Goal: Information Seeking & Learning: Learn about a topic

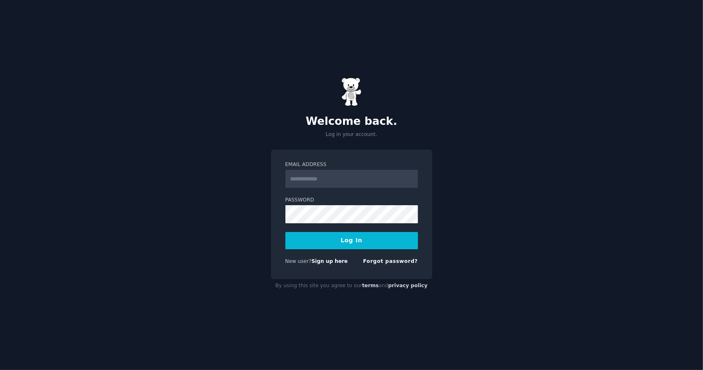
type input "**********"
click at [360, 181] on input "**********" at bounding box center [351, 179] width 133 height 18
click at [371, 248] on button "Log In" at bounding box center [351, 240] width 133 height 17
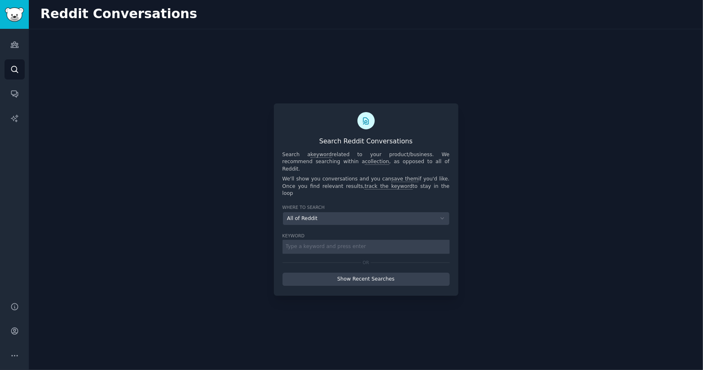
drag, startPoint x: 100, startPoint y: 74, endPoint x: 257, endPoint y: 243, distance: 231.3
click at [257, 243] on div "​ Start with a broad 1-2 word phrase, then get more specific. The best keywords…" at bounding box center [366, 199] width 662 height 340
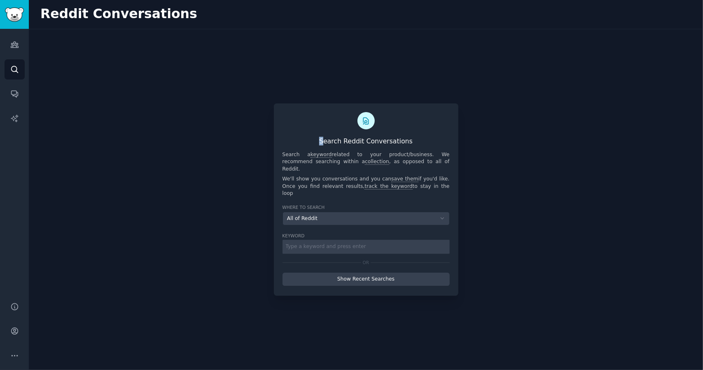
click at [257, 243] on div "​ Start with a broad 1-2 word phrase, then get more specific. The best keywords…" at bounding box center [366, 199] width 662 height 340
click at [239, 247] on div "​ Start with a broad 1-2 word phrase, then get more specific. The best keywords…" at bounding box center [366, 199] width 662 height 340
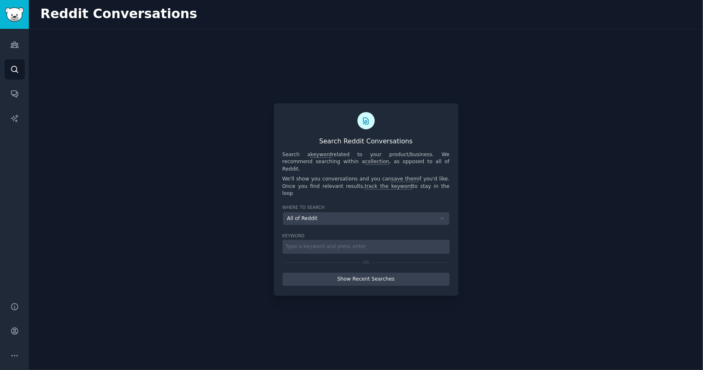
click at [338, 242] on input "text" at bounding box center [365, 247] width 167 height 14
type input "map aminos"
click at [380, 273] on button "Show Recent Searches" at bounding box center [365, 279] width 167 height 13
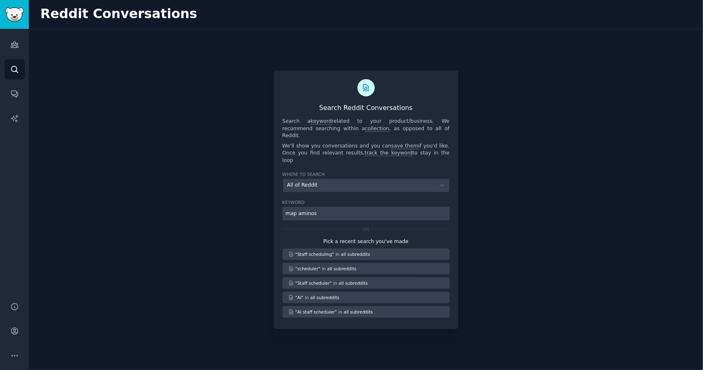
click at [355, 207] on input "map aminos" at bounding box center [365, 214] width 167 height 14
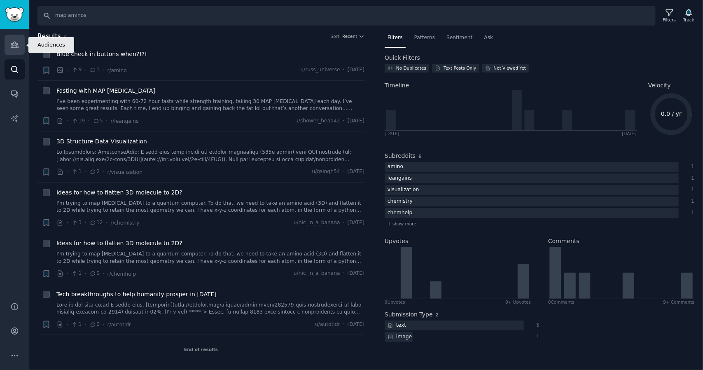
click at [13, 42] on icon "Sidebar" at bounding box center [14, 44] width 9 height 9
